Goal: Task Accomplishment & Management: Use online tool/utility

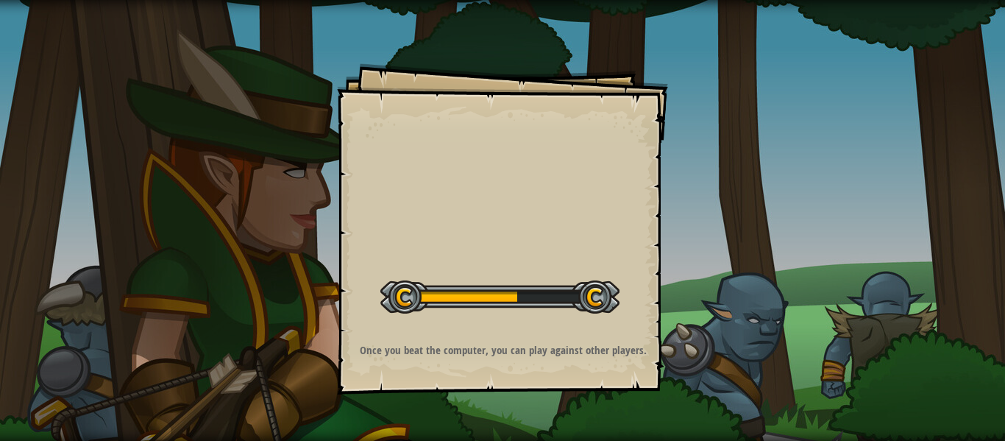
click at [632, 246] on div "Goals Start Level Error loading from server. Try refreshing the page. You'll ne…" at bounding box center [502, 228] width 331 height 331
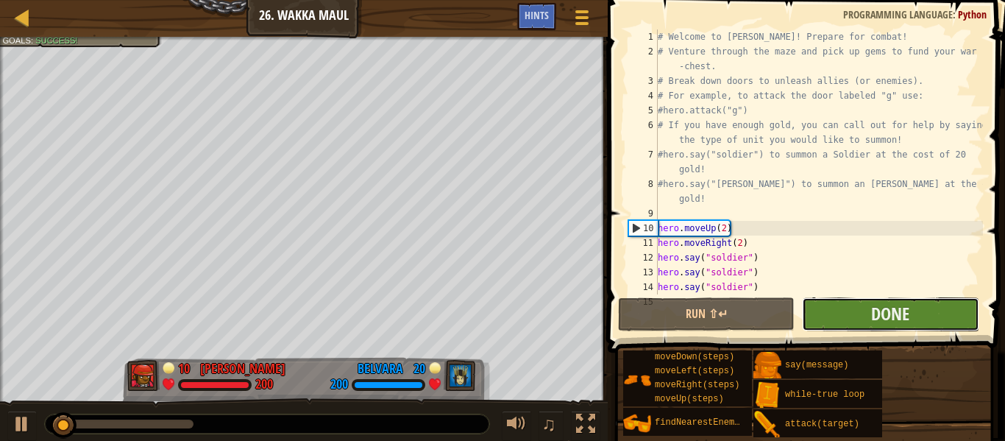
click at [806, 305] on button "Done" at bounding box center [890, 314] width 177 height 34
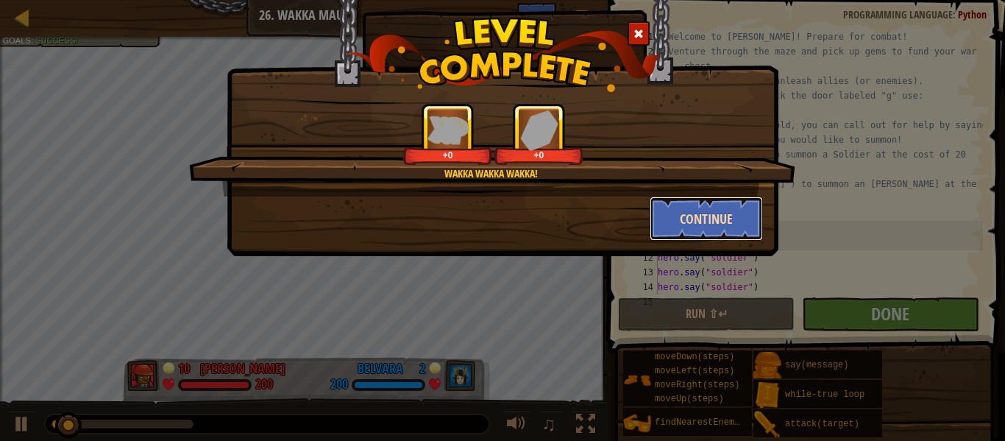
click at [667, 213] on button "Continue" at bounding box center [706, 218] width 114 height 44
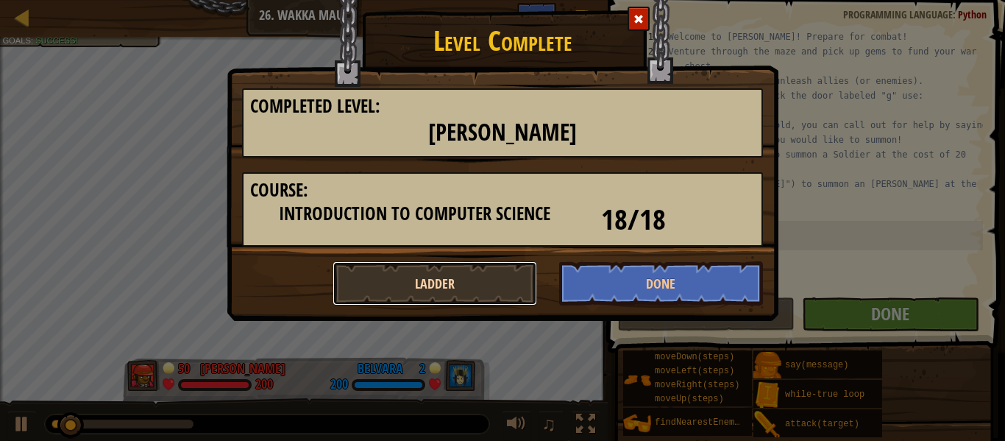
click at [453, 291] on button "Ladder" at bounding box center [434, 283] width 204 height 44
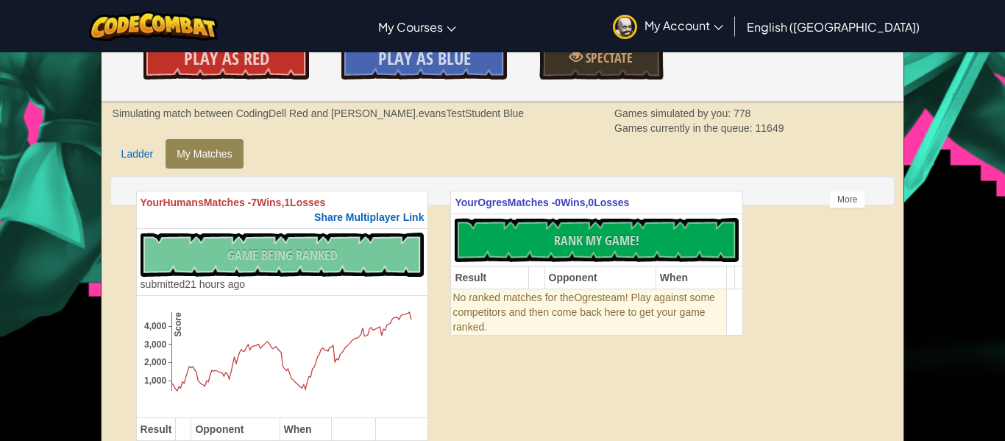
scroll to position [505, 0]
